Goal: Task Accomplishment & Management: Complete application form

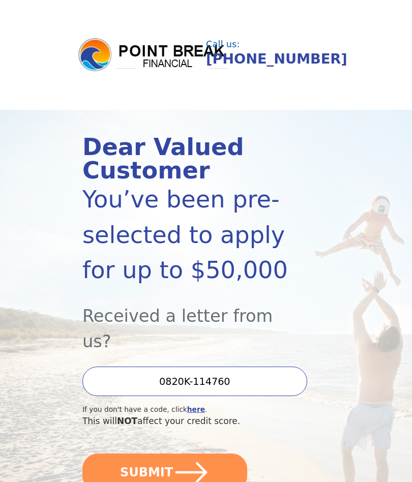
click at [199, 462] on icon "submit" at bounding box center [191, 472] width 32 height 21
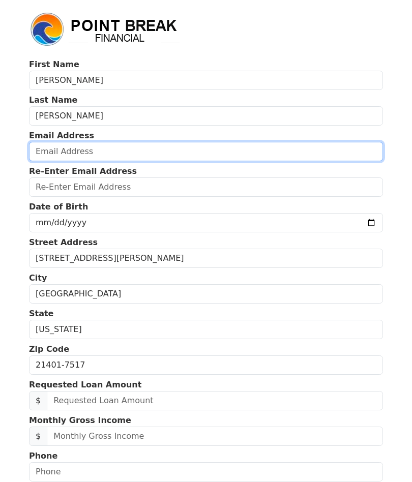
click at [321, 154] on input "email" at bounding box center [206, 151] width 354 height 19
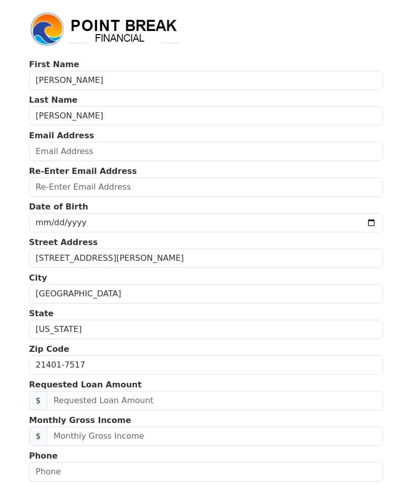
type input "[EMAIL_ADDRESS][DOMAIN_NAME]"
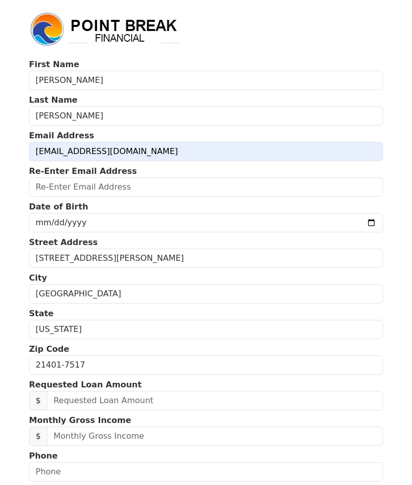
type input "[EMAIL_ADDRESS][DOMAIN_NAME]"
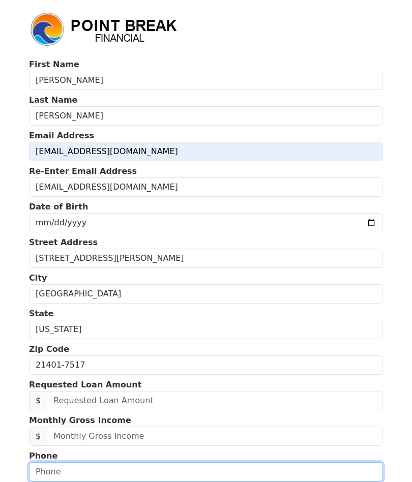
type input "4434902126"
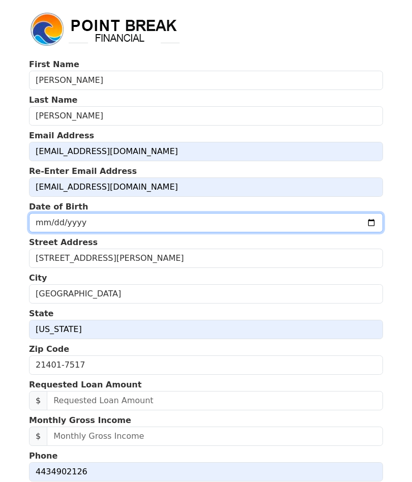
click at [283, 232] on input "date" at bounding box center [206, 222] width 354 height 19
click at [256, 223] on input "[DATE]" at bounding box center [206, 222] width 354 height 19
type input "[DATE]"
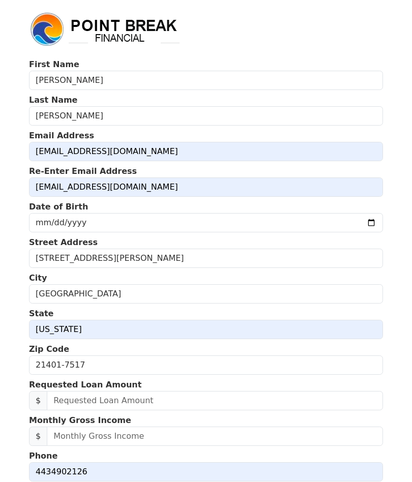
click at [252, 401] on input "text" at bounding box center [215, 400] width 336 height 19
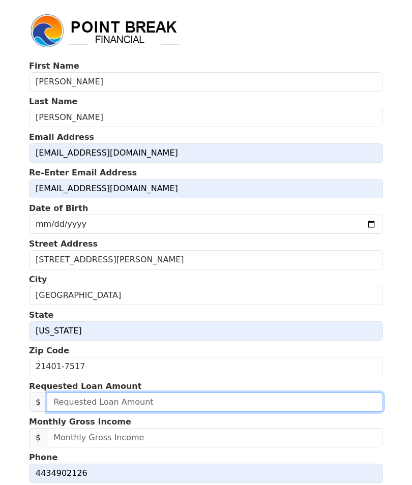
scroll to position [90, 0]
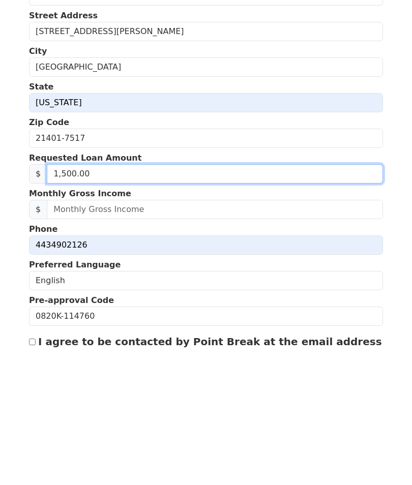
click at [100, 302] on input "1,500.00" at bounding box center [215, 311] width 336 height 19
type input "15,000.00"
click at [130, 302] on input "15,000.00" at bounding box center [215, 311] width 336 height 19
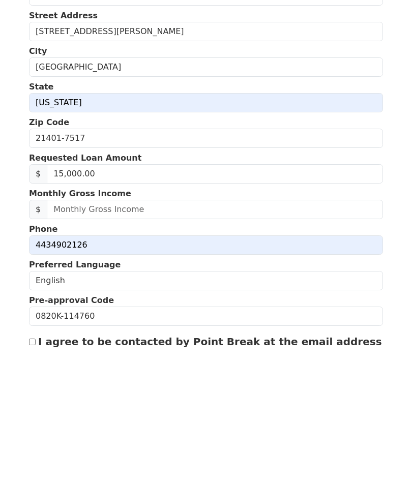
click at [171, 337] on input "text" at bounding box center [215, 346] width 336 height 19
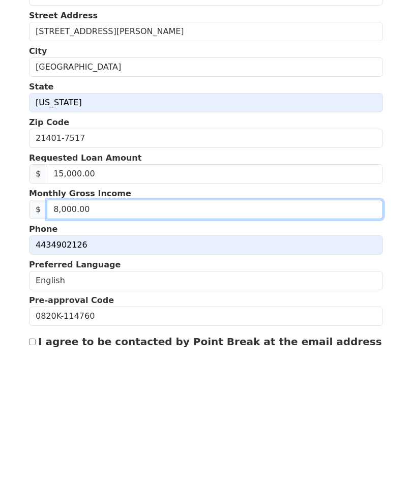
type input "80,000.00"
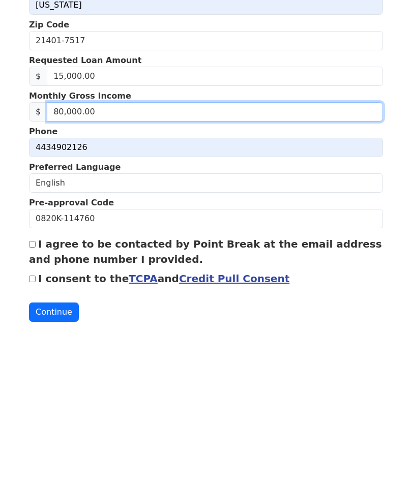
scroll to position [188, 0]
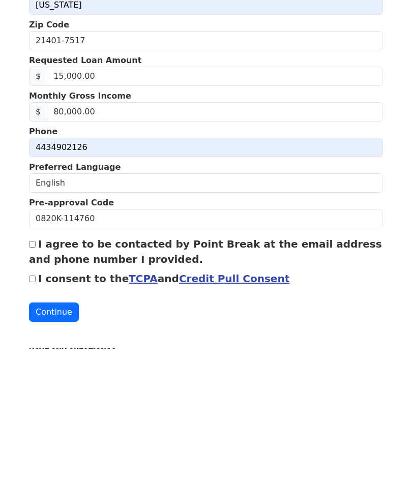
click at [33, 377] on input "I agree to be contacted by Point Break at the email address and phone number I …" at bounding box center [32, 380] width 7 height 7
checkbox input "true"
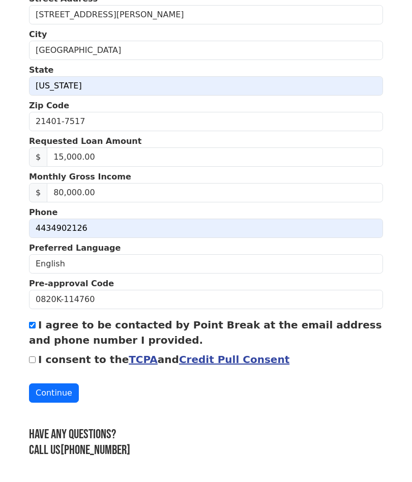
click at [29, 362] on input "I consent to the TCPA and Credit Pull Consent" at bounding box center [32, 360] width 7 height 7
checkbox input "true"
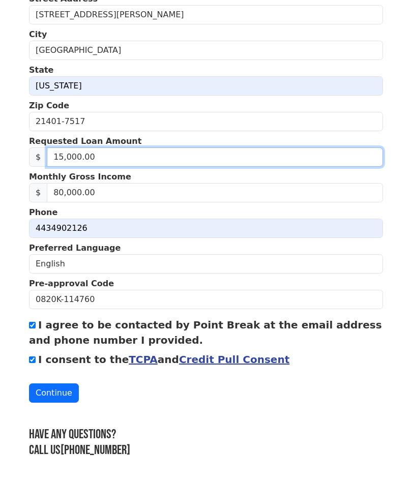
click at [57, 158] on input "15,000.00" at bounding box center [215, 156] width 336 height 19
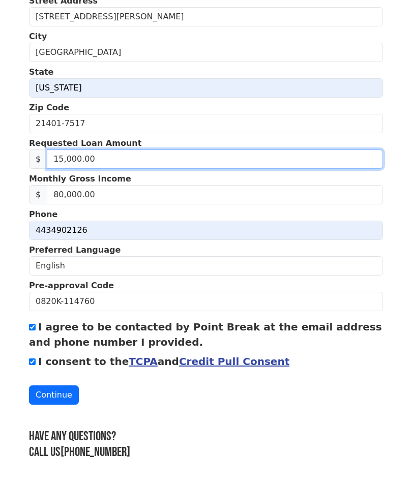
scroll to position [241, 0]
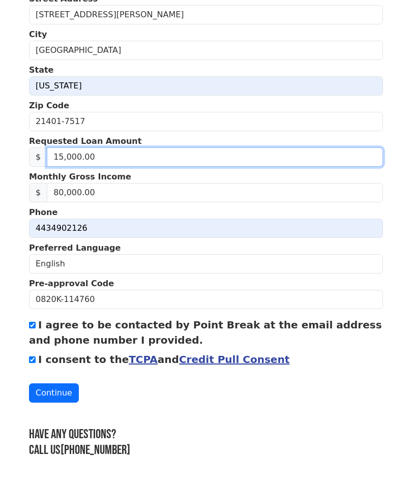
click at [101, 157] on input "15,000.00" at bounding box center [215, 160] width 336 height 19
click at [60, 156] on input "15,000.00" at bounding box center [215, 160] width 336 height 19
click at [62, 156] on input "15,000.00" at bounding box center [215, 160] width 336 height 19
click at [56, 156] on input "15,000.00" at bounding box center [215, 160] width 336 height 19
click at [97, 159] on input "15,000.00" at bounding box center [215, 160] width 336 height 19
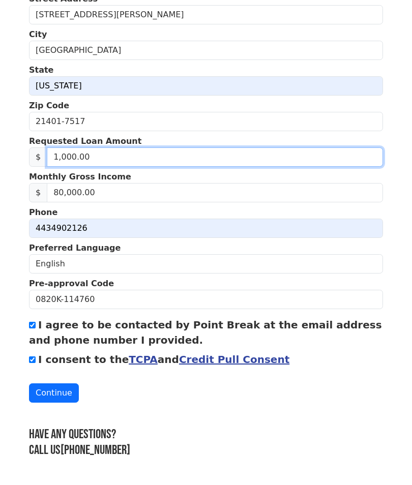
type input "10,000.00"
click at [151, 156] on input "10,000.00" at bounding box center [215, 160] width 336 height 19
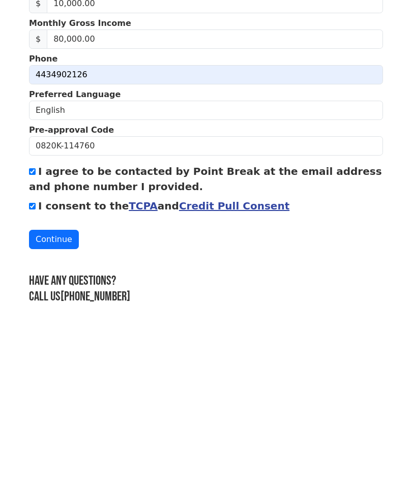
click at [228, 357] on link "Credit Pull Consent" at bounding box center [234, 363] width 110 height 12
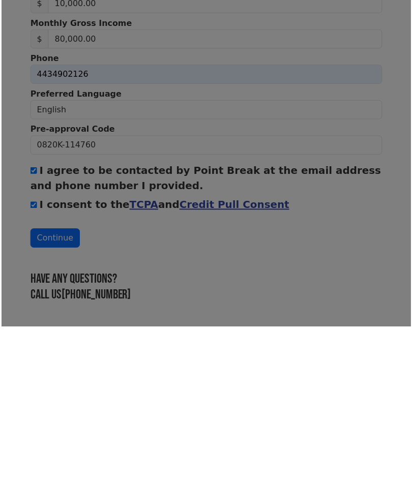
scroll to position [244, 0]
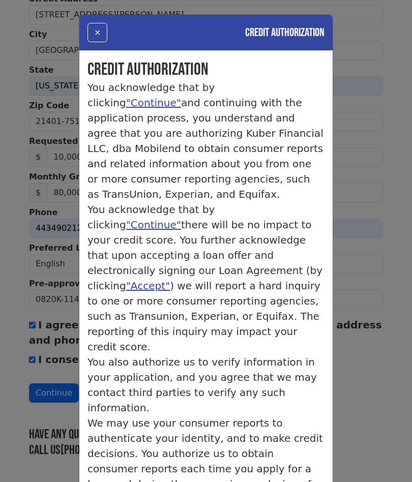
click at [379, 253] on div "× Credit Authorization Credit Authorization You acknowledge that by clicking "C…" at bounding box center [206, 241] width 412 height 482
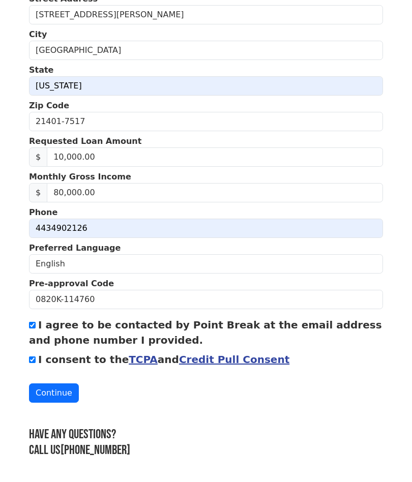
click at [52, 391] on button "Continue" at bounding box center [54, 392] width 50 height 19
